Goal: Transaction & Acquisition: Purchase product/service

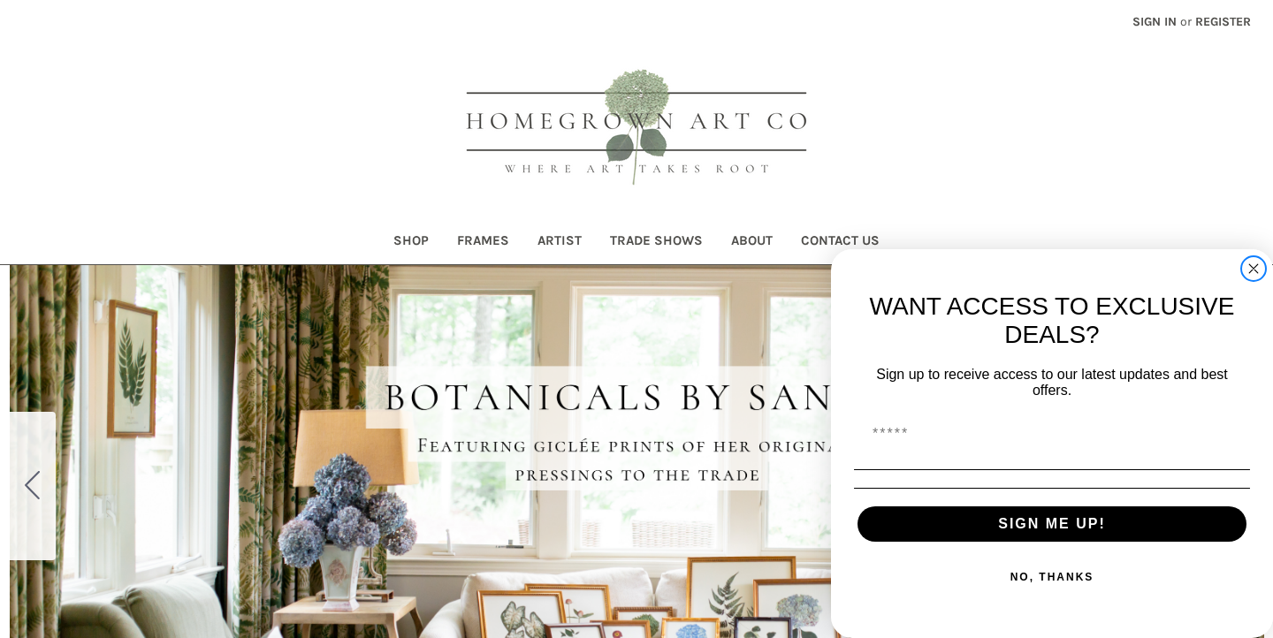
click at [1251, 271] on icon "Close dialog" at bounding box center [1253, 268] width 9 height 9
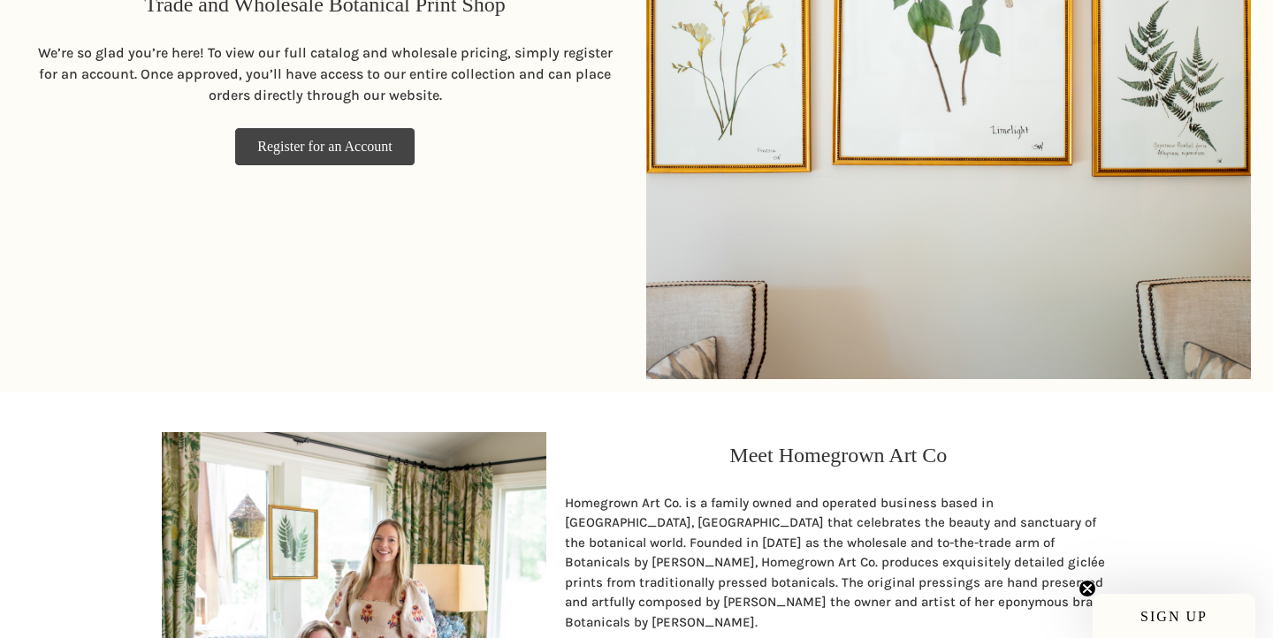
scroll to position [1787, 0]
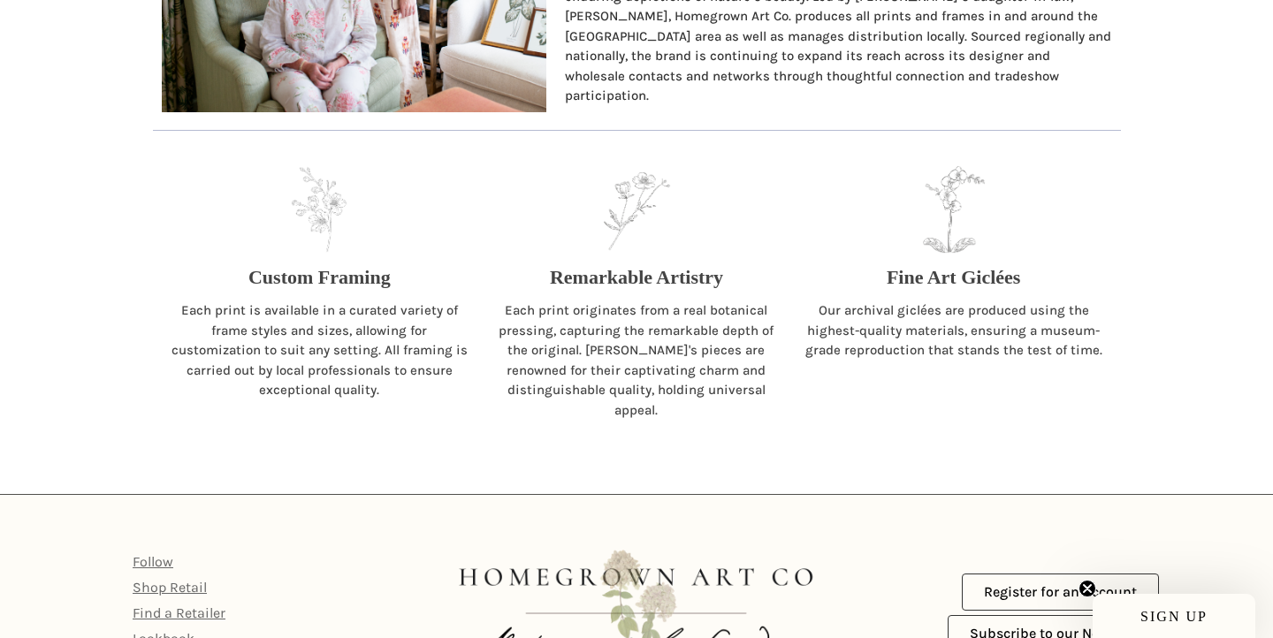
scroll to position [1787, 0]
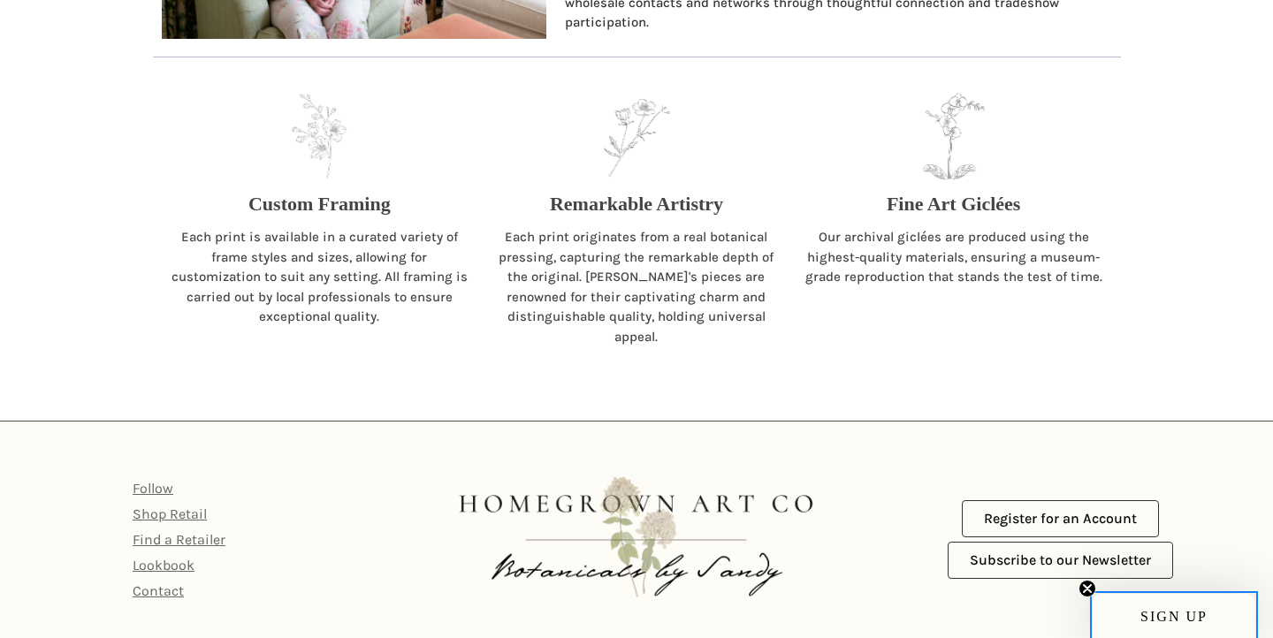
click at [1152, 612] on span "SIGN UP" at bounding box center [1174, 616] width 67 height 15
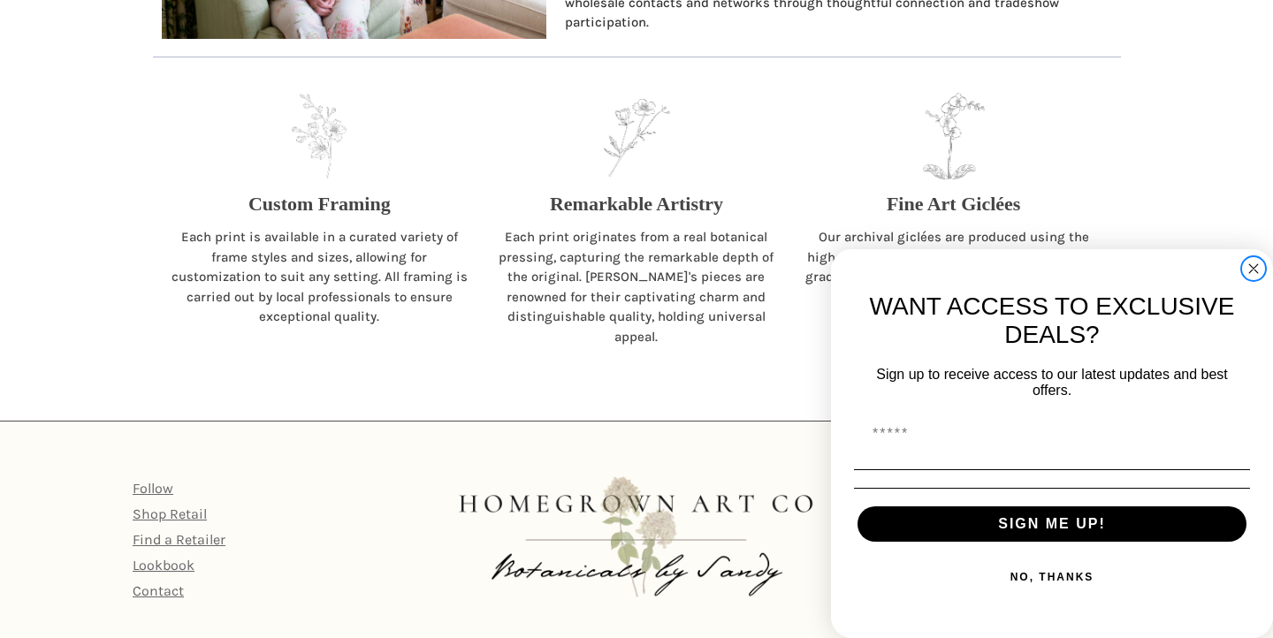
click at [1256, 268] on circle "Close dialog" at bounding box center [1254, 269] width 20 height 20
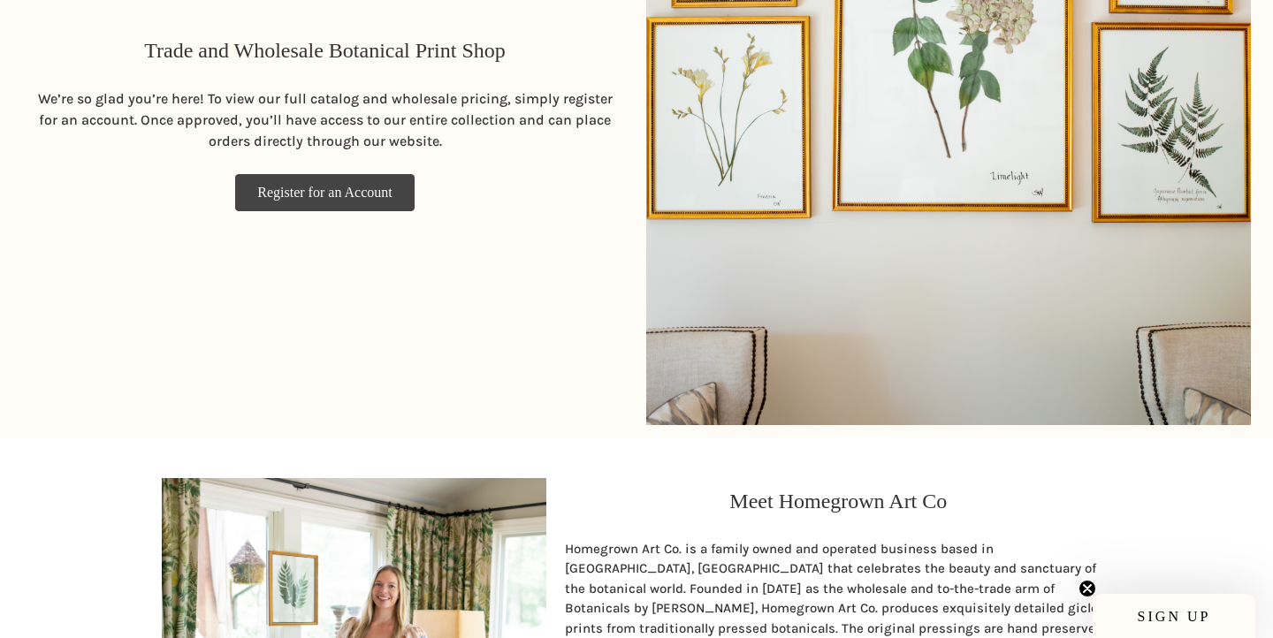
scroll to position [1003, 0]
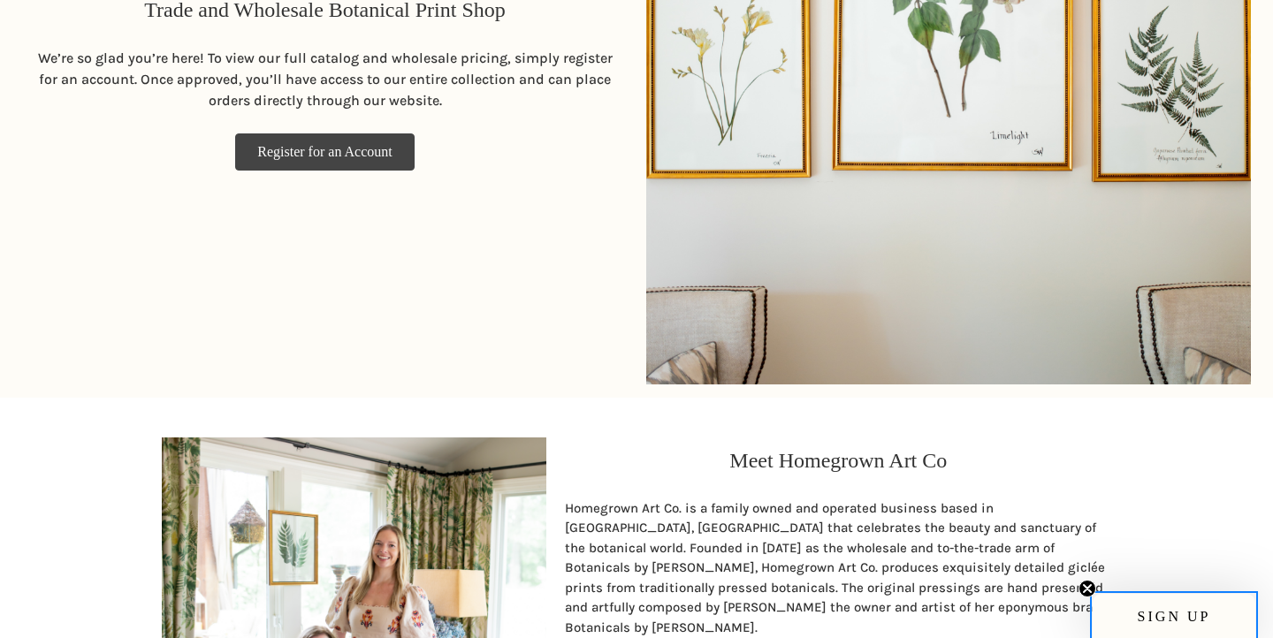
click at [1165, 624] on span "SIGN UP" at bounding box center [1174, 616] width 163 height 44
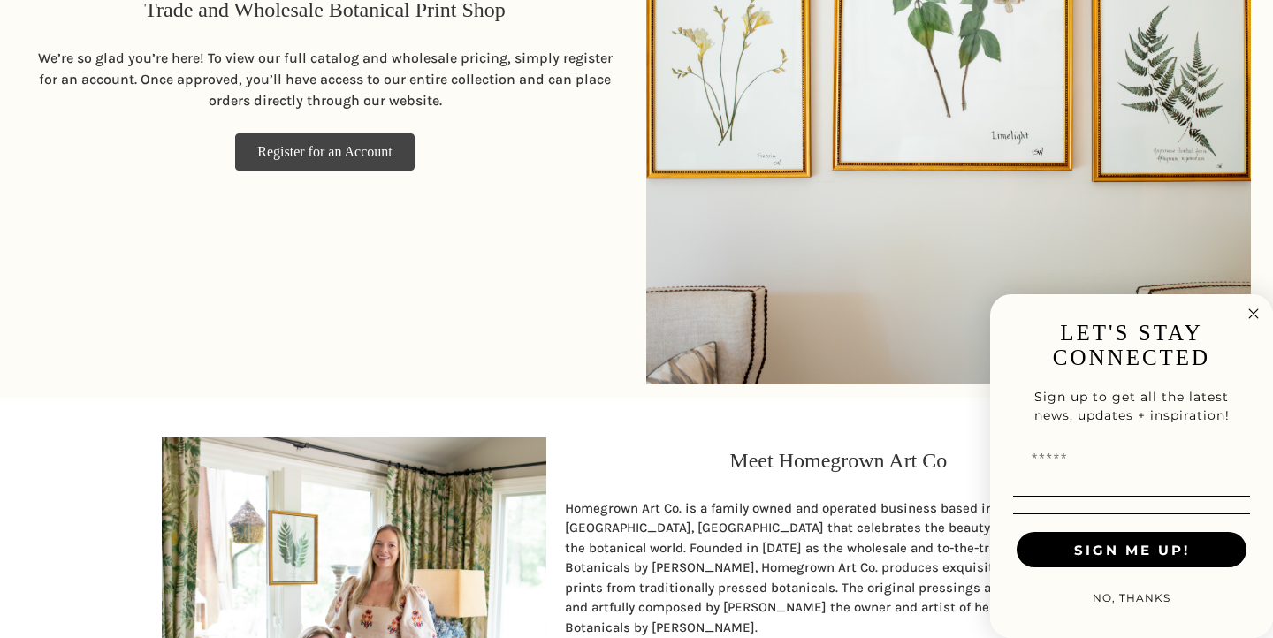
click at [1137, 492] on div "FLYOUT Form" at bounding box center [1132, 496] width 248 height 19
click at [1071, 466] on input "Email" at bounding box center [1132, 460] width 230 height 35
click at [1251, 312] on circle "Close dialog" at bounding box center [1254, 313] width 20 height 20
